Goal: Find contact information: Find contact information

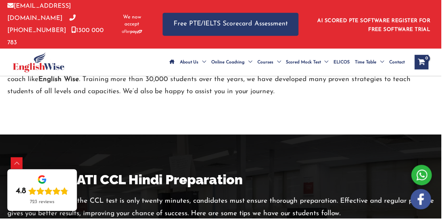
scroll to position [1514, 0]
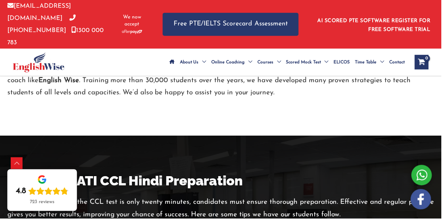
click at [279, 50] on span "Menu Toggle" at bounding box center [280, 63] width 8 height 26
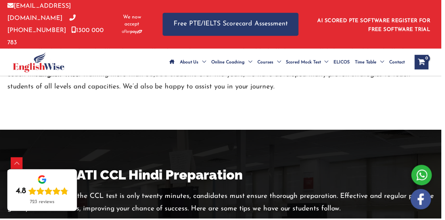
scroll to position [1440, 0]
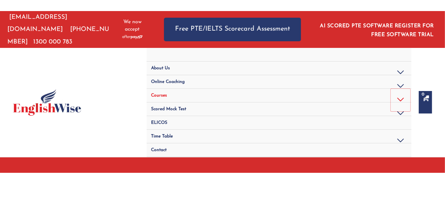
click at [401, 94] on button "Menu Toggle" at bounding box center [401, 100] width 20 height 23
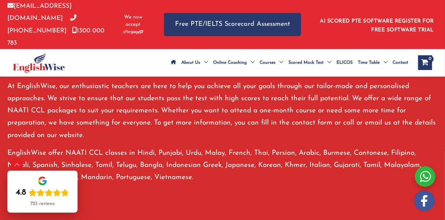
scroll to position [599, 0]
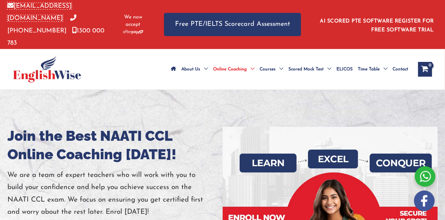
click at [68, 11] on link "[EMAIL_ADDRESS][DOMAIN_NAME]" at bounding box center [39, 12] width 64 height 18
